Goal: Task Accomplishment & Management: Manage account settings

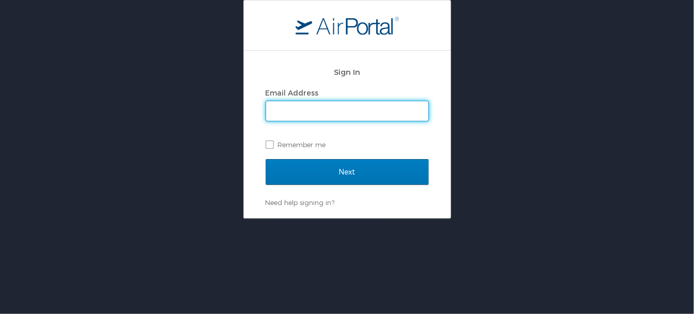
click at [312, 112] on input "Email Address" at bounding box center [347, 111] width 162 height 20
type input "melanie@latech.edu"
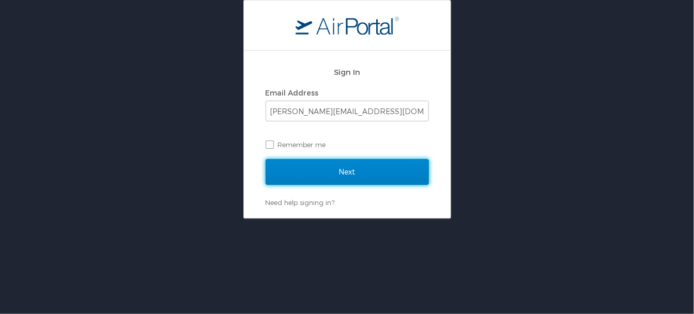
click at [339, 171] on input "Next" at bounding box center [347, 172] width 163 height 26
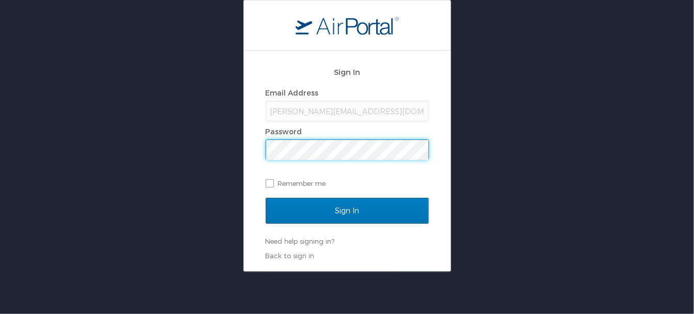
click at [266, 198] on input "Sign In" at bounding box center [347, 211] width 163 height 26
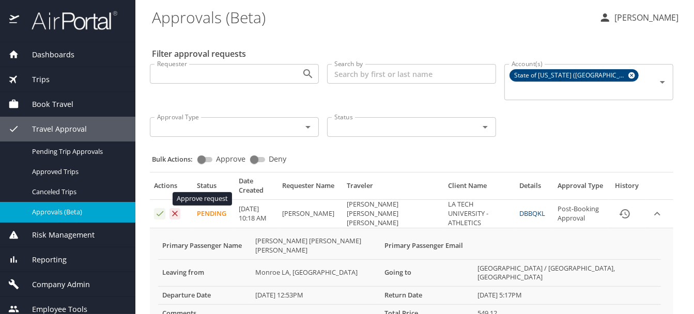
click at [160, 209] on icon "Approval table" at bounding box center [160, 214] width 10 height 10
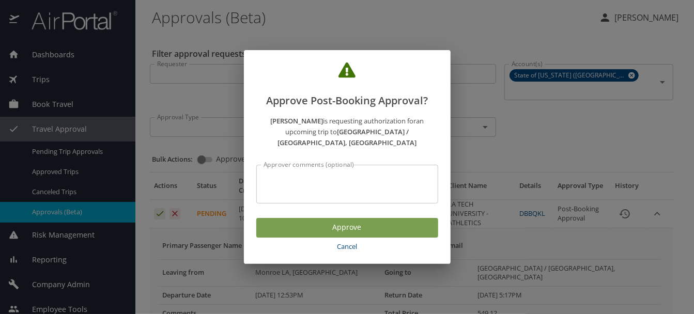
click at [342, 223] on span "Approve" at bounding box center [347, 227] width 165 height 13
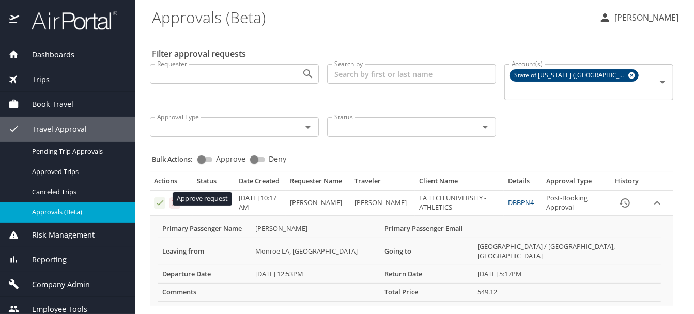
click at [159, 198] on icon "Approval table" at bounding box center [160, 203] width 10 height 10
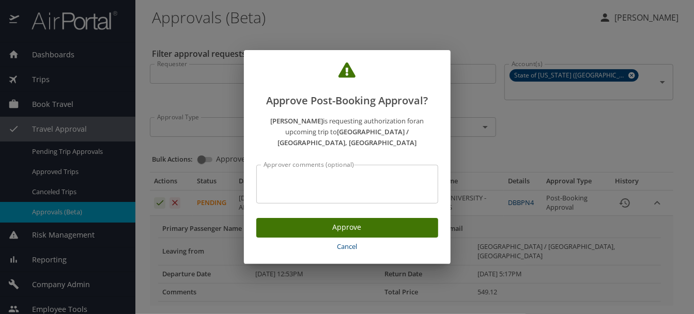
click at [331, 221] on span "Approve" at bounding box center [347, 227] width 165 height 13
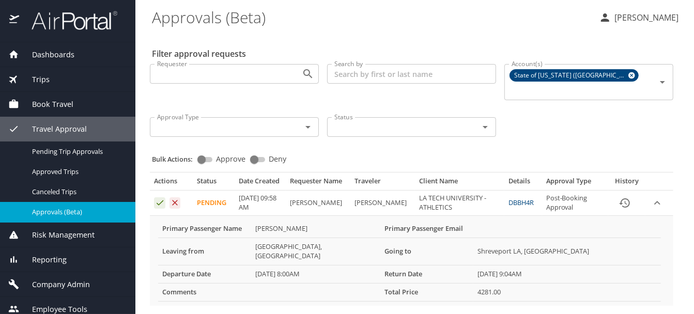
scroll to position [8, 0]
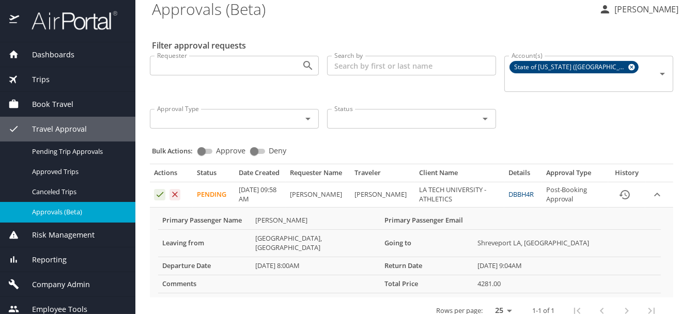
click at [205, 275] on th "Comments" at bounding box center [204, 284] width 93 height 18
click at [182, 275] on th "Comments" at bounding box center [204, 284] width 93 height 18
click at [183, 275] on th "Comments" at bounding box center [204, 284] width 93 height 18
click at [203, 275] on th "Comments" at bounding box center [204, 284] width 93 height 18
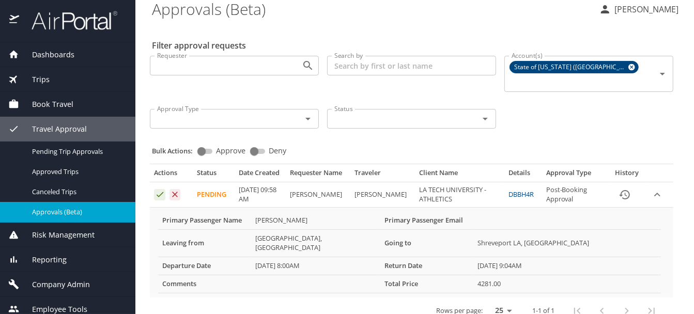
click at [654, 193] on icon "expand row" at bounding box center [657, 195] width 6 height 4
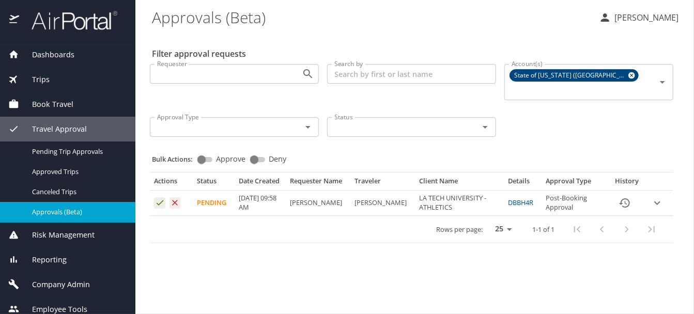
scroll to position [0, 0]
click at [650, 191] on td "Approval table" at bounding box center [660, 203] width 28 height 25
click at [656, 198] on icon "expand row" at bounding box center [657, 203] width 12 height 12
